Goal: Information Seeking & Learning: Understand process/instructions

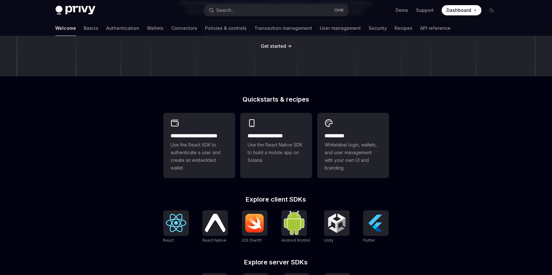
scroll to position [100, 0]
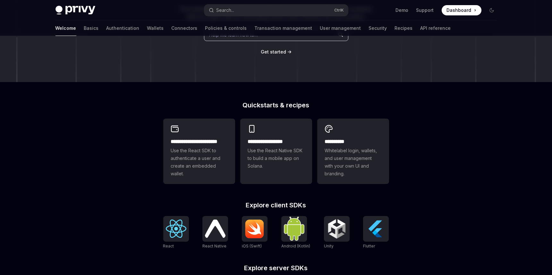
click at [320, 22] on link "User management" at bounding box center [340, 28] width 41 height 15
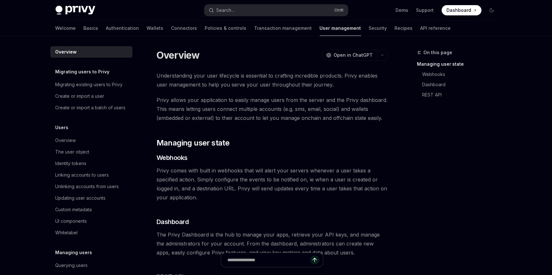
click at [395, 25] on link "Recipes" at bounding box center [404, 28] width 18 height 15
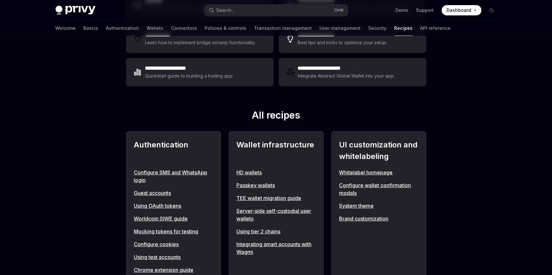
scroll to position [160, 0]
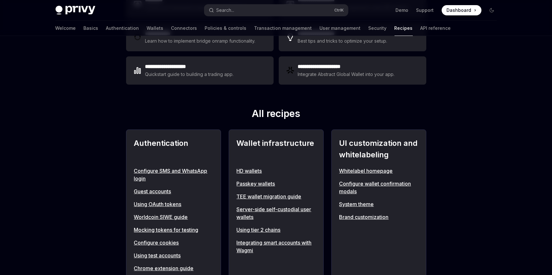
click at [289, 209] on link "Server-side self-custodial user wallets" at bounding box center [276, 213] width 79 height 15
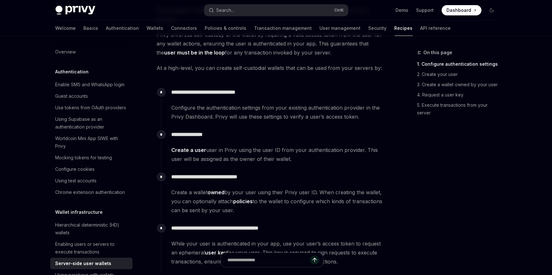
scroll to position [76, 0]
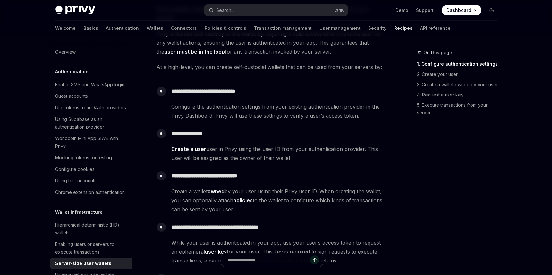
click at [63, 138] on div "Worldcoin Mini App SIWE with Privy" at bounding box center [92, 142] width 73 height 15
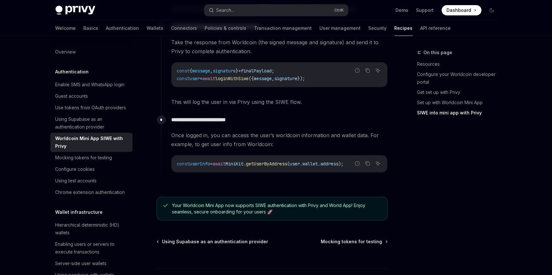
scroll to position [778, 0]
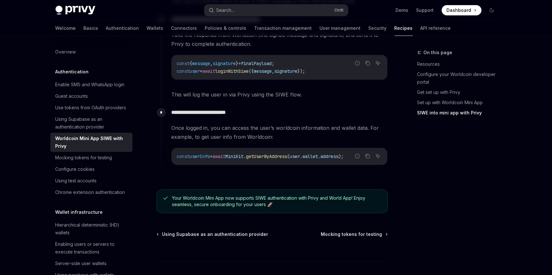
click at [376, 231] on span "Mocking tokens for testing" at bounding box center [351, 234] width 61 height 6
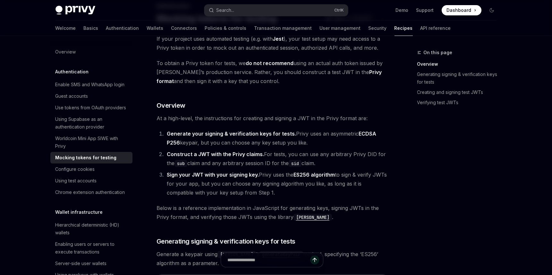
scroll to position [53, 0]
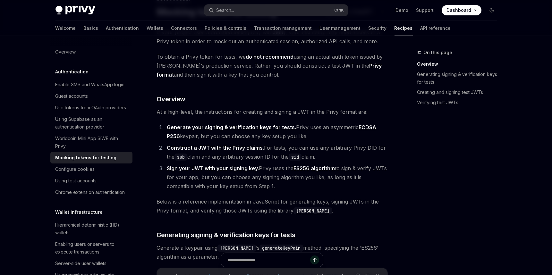
click at [421, 21] on link "API reference" at bounding box center [436, 28] width 30 height 15
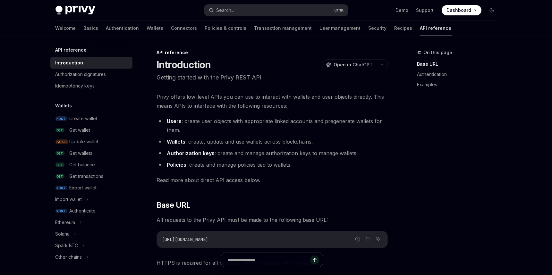
click at [71, 197] on div "Import wallet" at bounding box center [69, 200] width 27 height 8
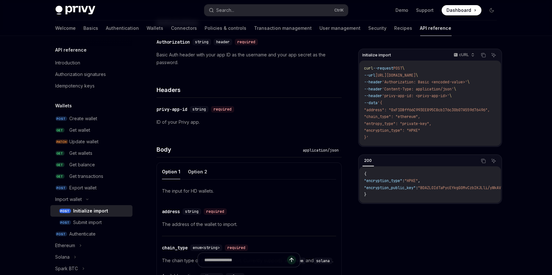
scroll to position [135, 0]
click at [76, 219] on div "Submit import" at bounding box center [87, 223] width 29 height 8
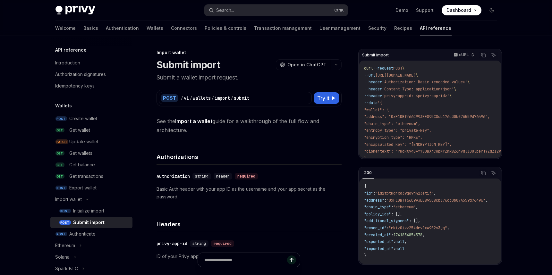
click at [261, 26] on link "Transaction management" at bounding box center [283, 28] width 58 height 15
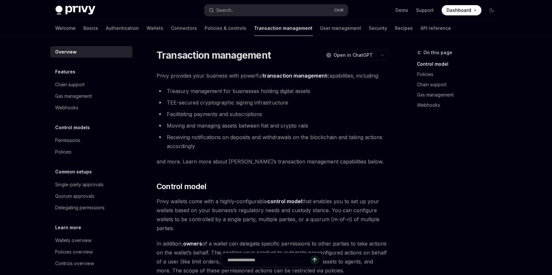
type textarea "*"
